Goal: Information Seeking & Learning: Compare options

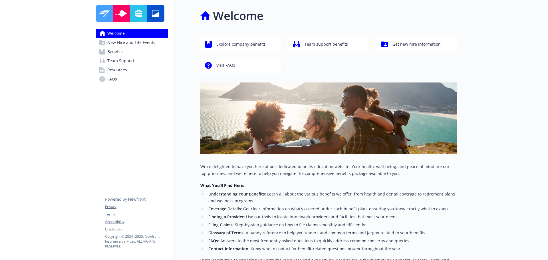
click at [128, 44] on span "New Hire and Life Events" at bounding box center [131, 42] width 48 height 9
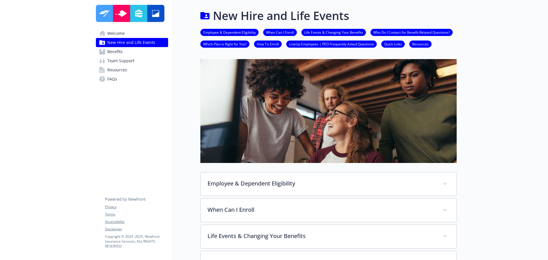
click at [122, 53] on span "Benefits" at bounding box center [114, 51] width 15 height 9
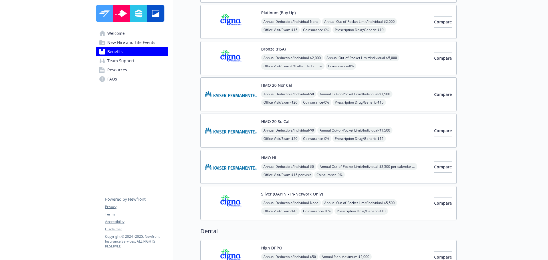
scroll to position [86, 0]
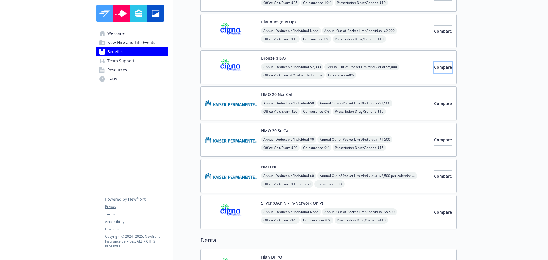
click at [434, 70] on button "Compare" at bounding box center [443, 67] width 18 height 11
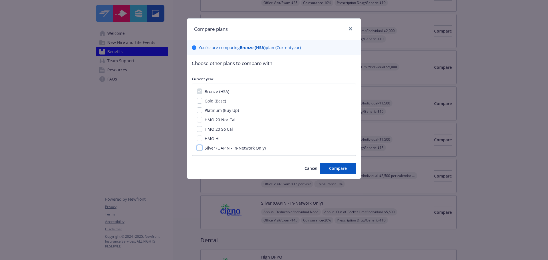
click at [199, 148] on input "Silver (OAPIN - In-Network Only)" at bounding box center [200, 148] width 6 height 6
checkbox input "true"
click at [337, 169] on span "Compare" at bounding box center [338, 167] width 18 height 5
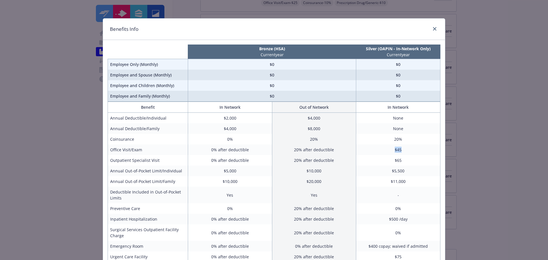
drag, startPoint x: 404, startPoint y: 148, endPoint x: 384, endPoint y: 149, distance: 20.0
click at [384, 149] on td "$45" at bounding box center [398, 149] width 84 height 11
drag, startPoint x: 402, startPoint y: 157, endPoint x: 368, endPoint y: 158, distance: 33.7
click at [368, 158] on td "$65" at bounding box center [398, 160] width 84 height 11
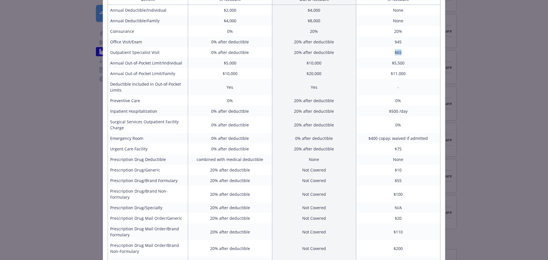
scroll to position [98, 0]
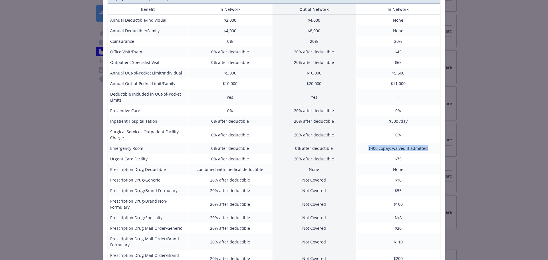
drag, startPoint x: 366, startPoint y: 147, endPoint x: 425, endPoint y: 148, distance: 59.3
click at [425, 148] on td "$400 copay; waived if admitted" at bounding box center [398, 148] width 84 height 11
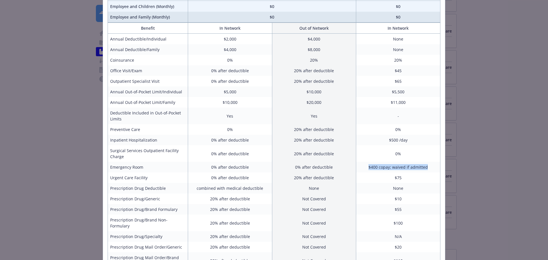
scroll to position [69, 0]
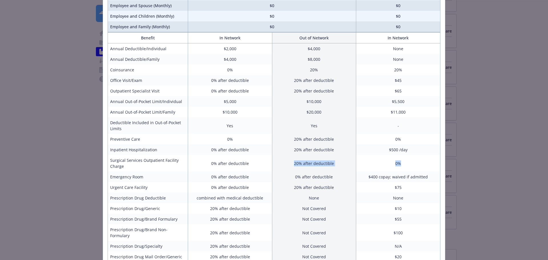
drag, startPoint x: 285, startPoint y: 167, endPoint x: 410, endPoint y: 164, distance: 125.3
click at [410, 164] on tr "Surgical Services Outpatient Facility Charge 0% after deductible 20% after dedu…" at bounding box center [274, 163] width 332 height 17
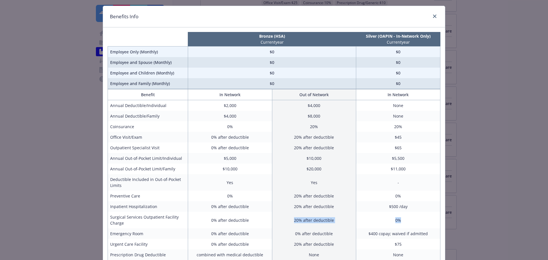
scroll to position [12, 0]
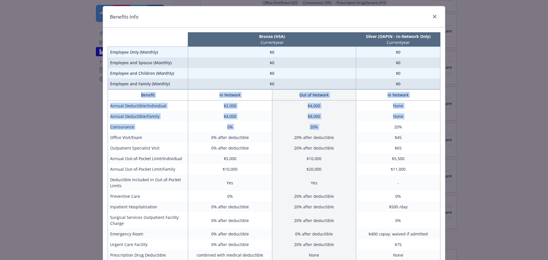
drag, startPoint x: 381, startPoint y: 129, endPoint x: 439, endPoint y: 123, distance: 58.2
click at [439, 123] on div "Bronze (HSA) Current year Silver (OAPIN - In-Network Only) Current year Employe…" at bounding box center [274, 209] width 342 height 362
click at [387, 139] on td "$45" at bounding box center [398, 137] width 84 height 11
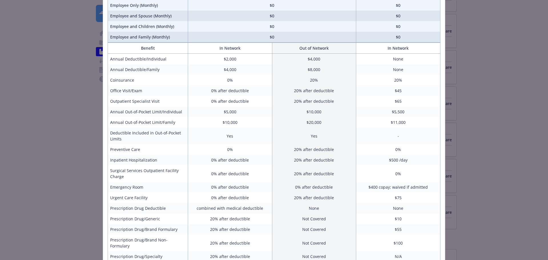
scroll to position [69, 0]
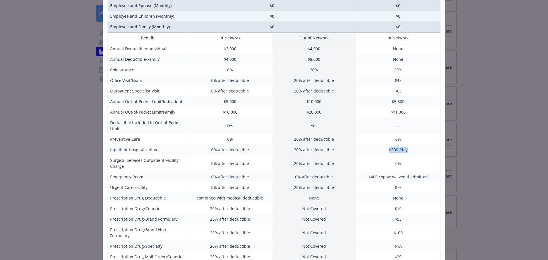
drag, startPoint x: 371, startPoint y: 149, endPoint x: 407, endPoint y: 146, distance: 36.9
click at [407, 146] on td "$500 /day" at bounding box center [398, 149] width 84 height 11
drag, startPoint x: 390, startPoint y: 141, endPoint x: 404, endPoint y: 139, distance: 13.7
click at [404, 139] on td "0%" at bounding box center [398, 139] width 84 height 11
drag, startPoint x: 384, startPoint y: 166, endPoint x: 404, endPoint y: 166, distance: 20.3
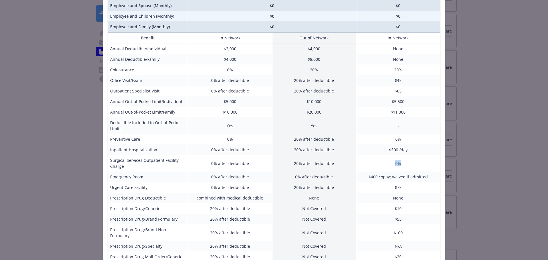
click at [404, 166] on td "0%" at bounding box center [398, 163] width 84 height 17
drag, startPoint x: 217, startPoint y: 48, endPoint x: 241, endPoint y: 46, distance: 23.8
click at [241, 46] on td "$2,000" at bounding box center [230, 48] width 84 height 11
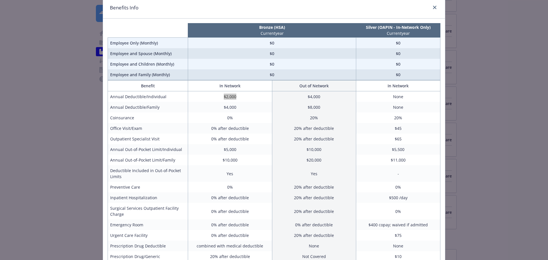
scroll to position [0, 0]
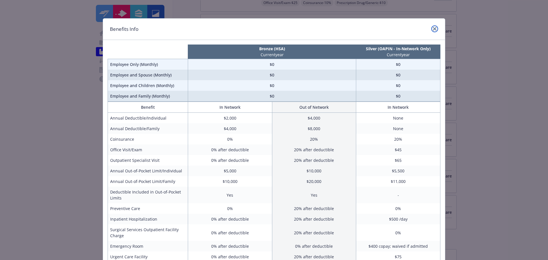
click at [434, 29] on link "close" at bounding box center [434, 28] width 7 height 7
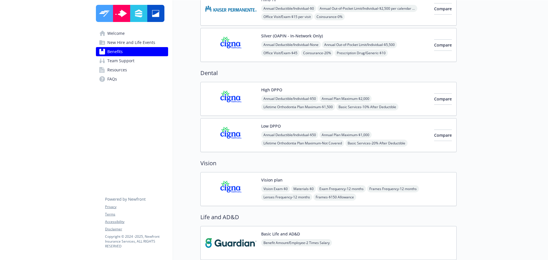
scroll to position [257, 0]
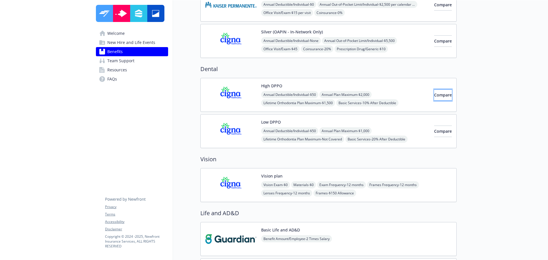
click at [434, 98] on button "Compare" at bounding box center [443, 94] width 18 height 11
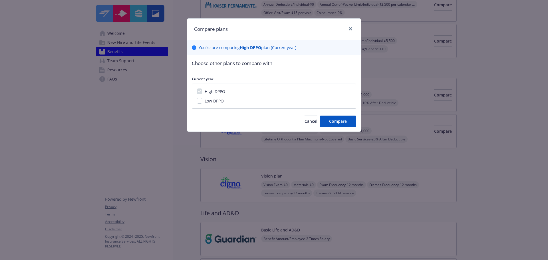
click at [212, 101] on span "Low DPPO" at bounding box center [214, 100] width 19 height 5
click at [202, 101] on input "Low DPPO" at bounding box center [200, 101] width 6 height 6
checkbox input "true"
click at [350, 121] on button "Compare" at bounding box center [337, 121] width 37 height 11
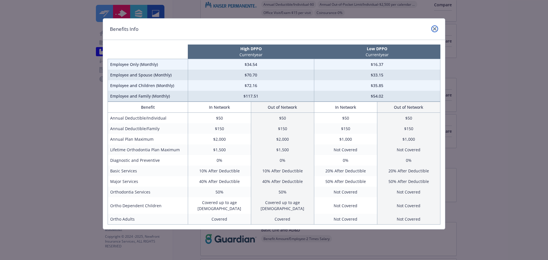
click at [434, 29] on icon "close" at bounding box center [434, 28] width 3 height 3
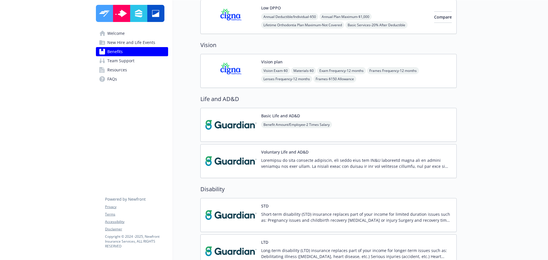
click at [383, 78] on div "Vision Exam - $0 Materials - $0 Exam Frequency - 12 months Frames Frequency - 1…" at bounding box center [356, 74] width 191 height 15
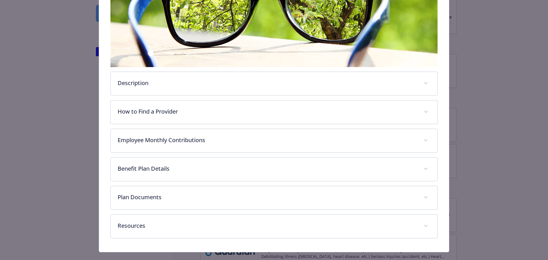
scroll to position [141, 0]
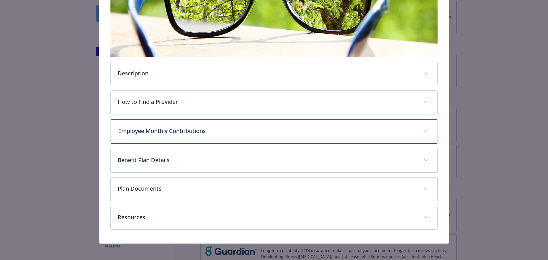
click at [184, 135] on div "Employee Monthly Contributions" at bounding box center [274, 131] width 327 height 25
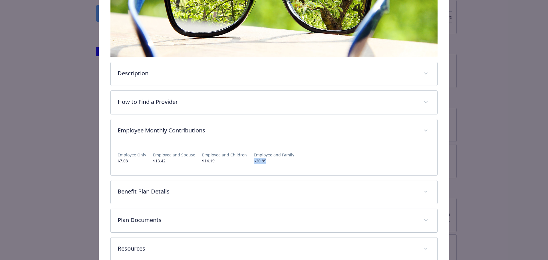
drag, startPoint x: 247, startPoint y: 162, endPoint x: 275, endPoint y: 159, distance: 28.4
click at [275, 159] on div "Employee Only $7.08 Employee and Spouse $13.42 Employee and Children $14.19 Emp…" at bounding box center [274, 155] width 313 height 17
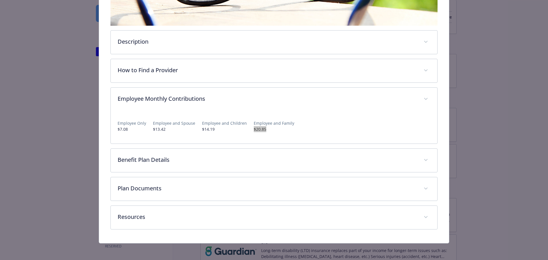
scroll to position [173, 0]
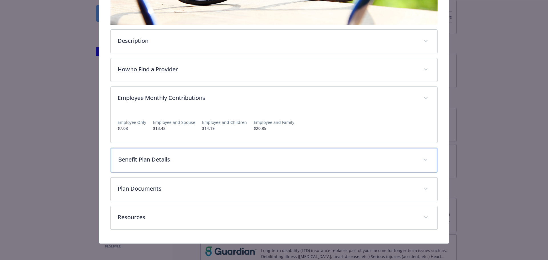
click at [159, 163] on div "Benefit Plan Details" at bounding box center [274, 160] width 327 height 25
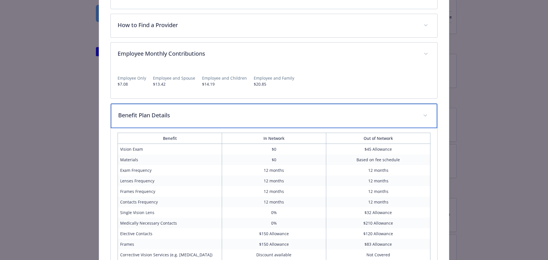
scroll to position [259, 0]
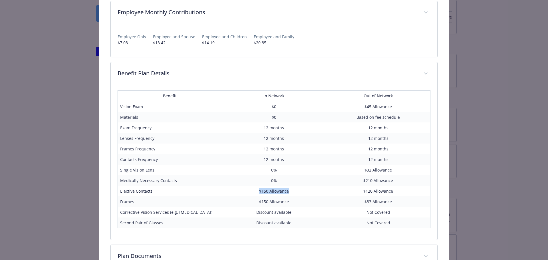
drag, startPoint x: 254, startPoint y: 192, endPoint x: 302, endPoint y: 193, distance: 47.4
click at [302, 193] on td "$150 Allowance" at bounding box center [274, 191] width 104 height 11
drag, startPoint x: 253, startPoint y: 201, endPoint x: 296, endPoint y: 200, distance: 43.4
click at [296, 200] on td "$150 Allowance" at bounding box center [274, 201] width 104 height 11
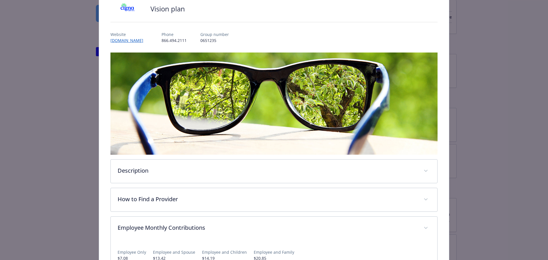
scroll to position [14, 0]
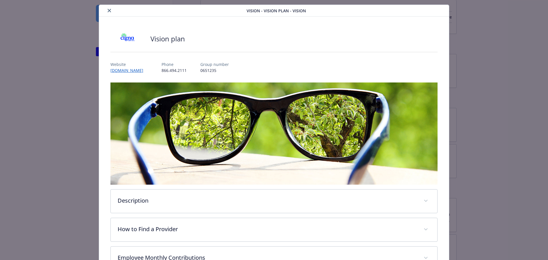
click at [108, 10] on icon "close" at bounding box center [109, 10] width 3 height 3
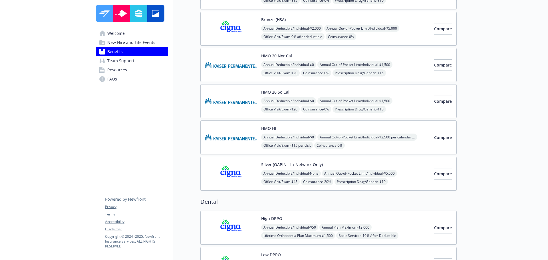
scroll to position [114, 0]
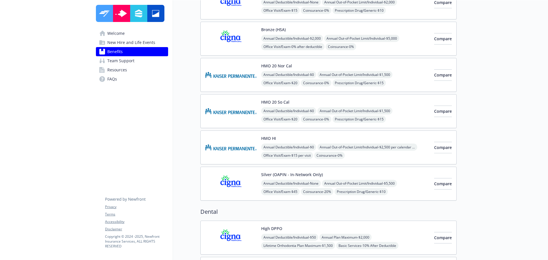
click at [400, 176] on div "Silver (OAPIN - In-Network Only) Annual Deductible/Individual - None Annual Out…" at bounding box center [345, 183] width 168 height 24
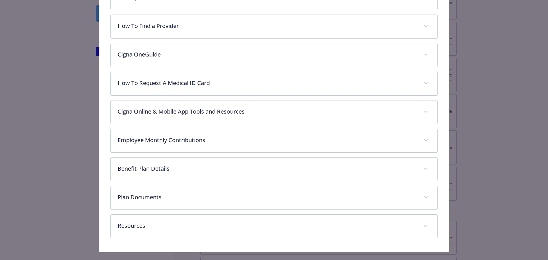
scroll to position [226, 0]
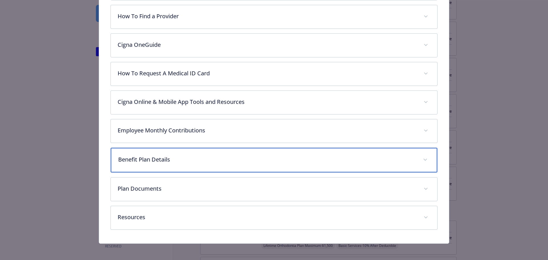
click at [143, 162] on p "Benefit Plan Details" at bounding box center [267, 159] width 298 height 9
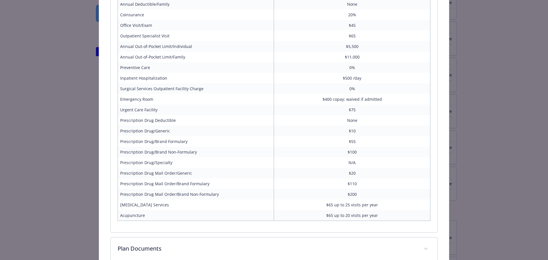
scroll to position [398, 0]
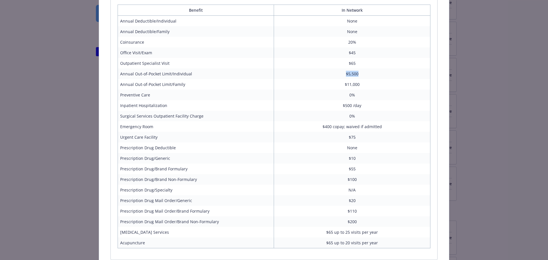
drag, startPoint x: 360, startPoint y: 74, endPoint x: 335, endPoint y: 77, distance: 24.7
click at [335, 77] on td "$5,500" at bounding box center [352, 73] width 156 height 11
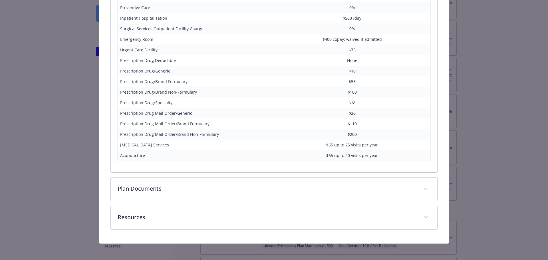
scroll to position [486, 0]
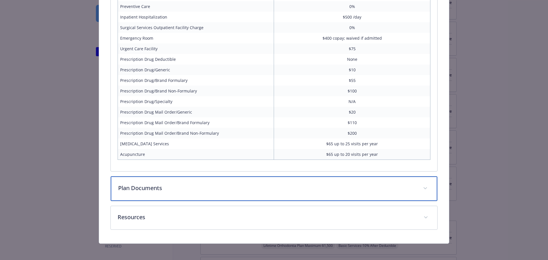
click at [148, 188] on p "Plan Documents" at bounding box center [267, 188] width 298 height 9
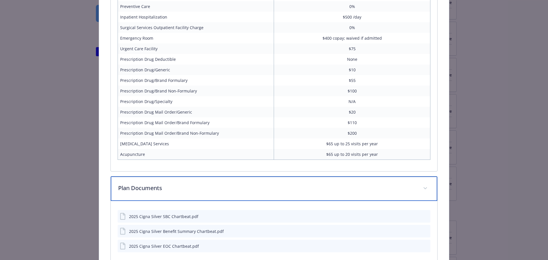
scroll to position [543, 0]
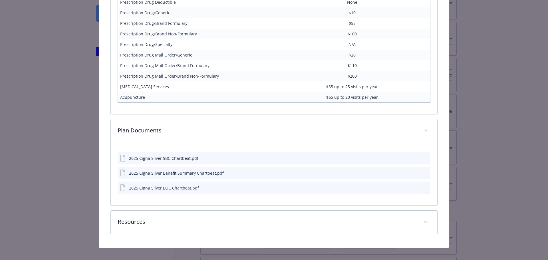
click at [423, 158] on icon "preview file" at bounding box center [424, 158] width 5 height 4
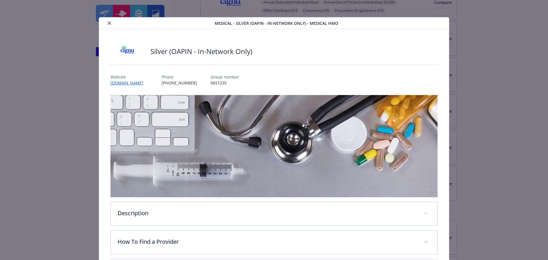
scroll to position [0, 0]
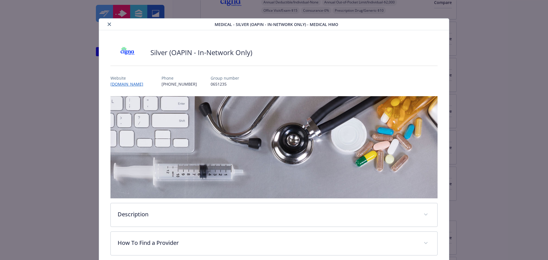
click at [108, 25] on icon "close" at bounding box center [109, 24] width 3 height 3
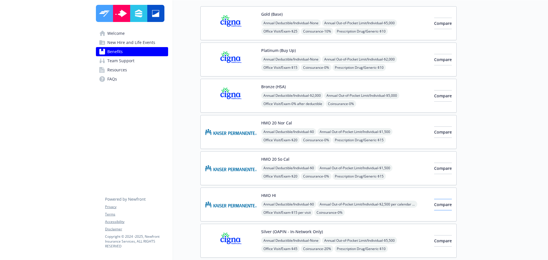
scroll to position [29, 0]
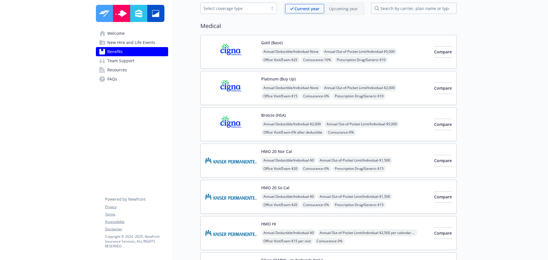
click at [407, 119] on div "Bronze (HSA) Annual Deductible/Individual - $2,000 Annual Out-of-Pocket Limit/I…" at bounding box center [345, 124] width 168 height 24
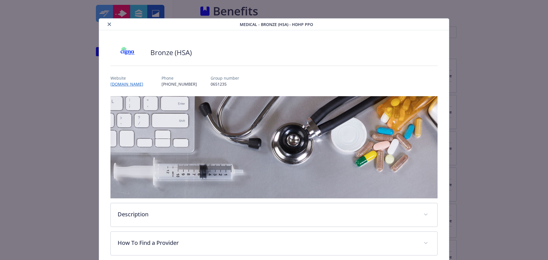
scroll to position [29, 0]
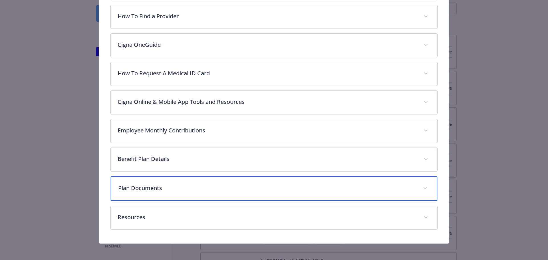
click at [174, 183] on div "Plan Documents" at bounding box center [274, 188] width 327 height 25
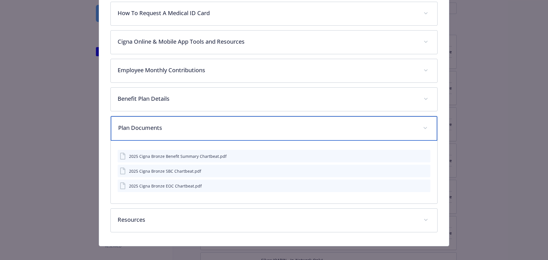
scroll to position [290, 0]
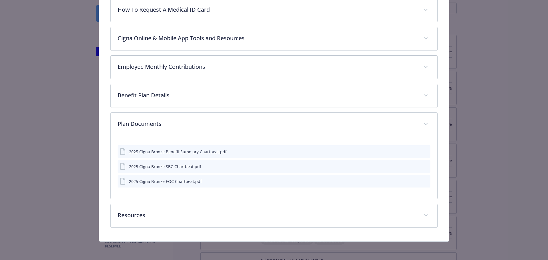
click at [206, 150] on div "2025 Cigna Bronze Benefit Summary Chartbeat.pdf" at bounding box center [178, 152] width 98 height 6
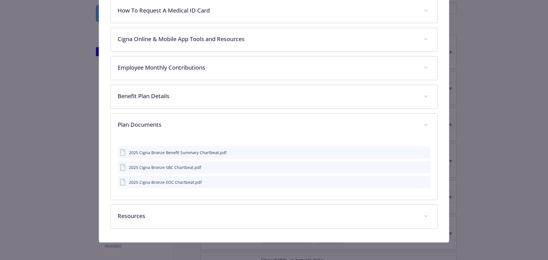
click at [423, 151] on icon "preview file" at bounding box center [424, 152] width 5 height 4
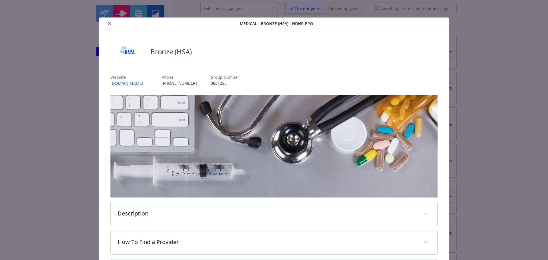
scroll to position [0, 0]
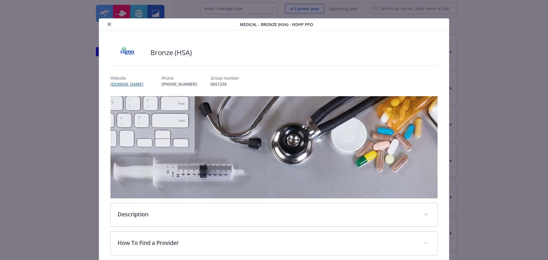
click at [109, 25] on icon "close" at bounding box center [109, 24] width 3 height 3
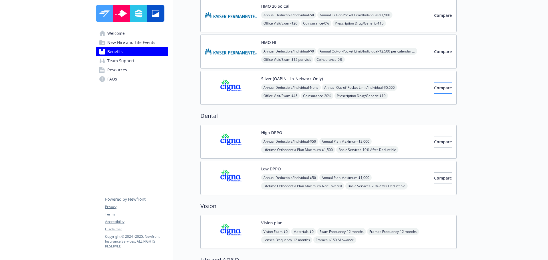
scroll to position [200, 0]
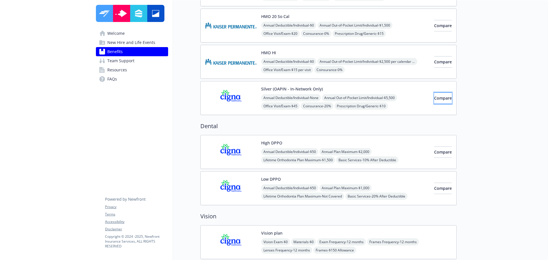
click at [434, 97] on span "Compare" at bounding box center [443, 97] width 18 height 5
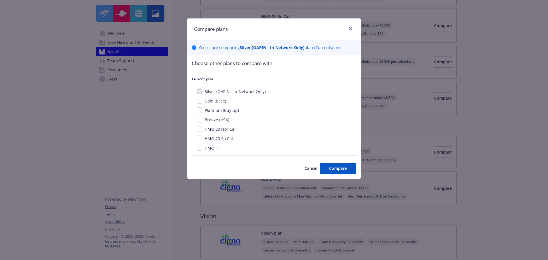
click at [218, 120] on span "Bronze (HSA)" at bounding box center [217, 119] width 25 height 5
click at [202, 120] on input "Bronze (HSA)" at bounding box center [200, 120] width 6 height 6
checkbox input "true"
click at [338, 170] on span "Compare" at bounding box center [338, 167] width 18 height 5
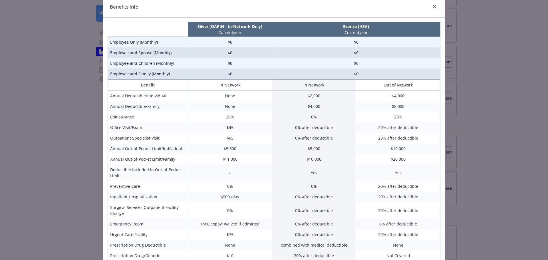
scroll to position [12, 0]
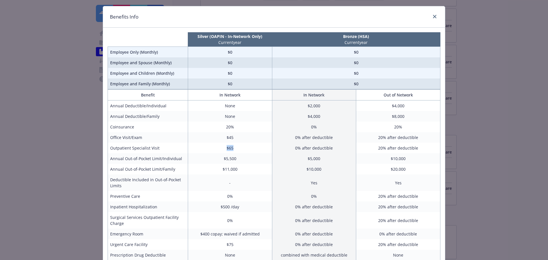
drag, startPoint x: 234, startPoint y: 147, endPoint x: 217, endPoint y: 150, distance: 17.1
click at [217, 150] on td "$65" at bounding box center [230, 148] width 84 height 11
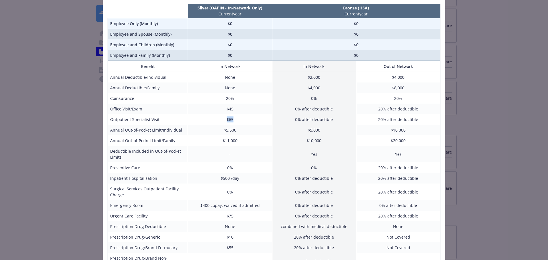
scroll to position [155, 0]
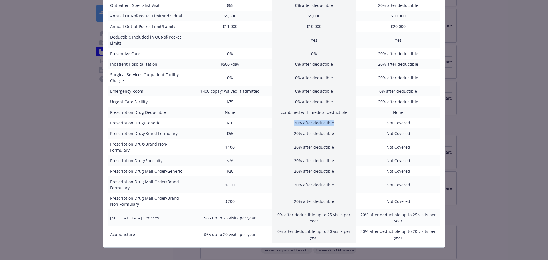
drag, startPoint x: 279, startPoint y: 122, endPoint x: 349, endPoint y: 125, distance: 70.0
click at [349, 125] on td "20% after deductible" at bounding box center [314, 123] width 84 height 11
